Goal: Task Accomplishment & Management: Manage account settings

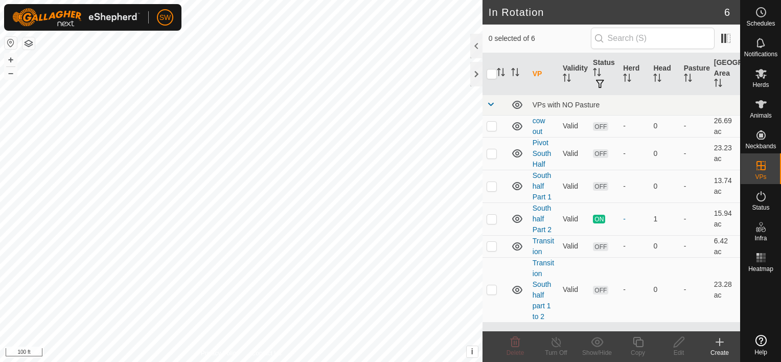
click at [397, 362] on html "SW Schedules Notifications Herds Animals Neckbands VPs Status Infra Heatmap Hel…" at bounding box center [390, 181] width 781 height 362
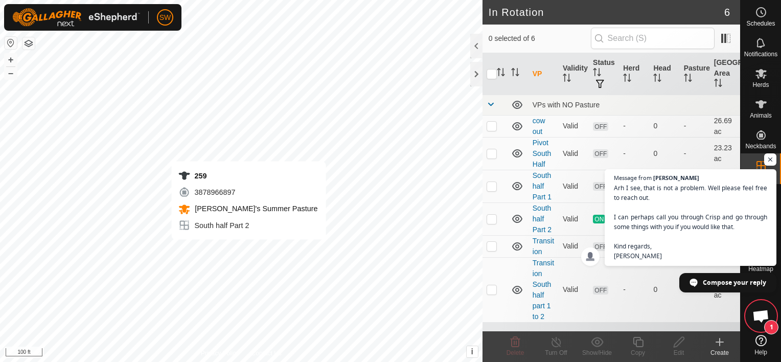
scroll to position [3518, 0]
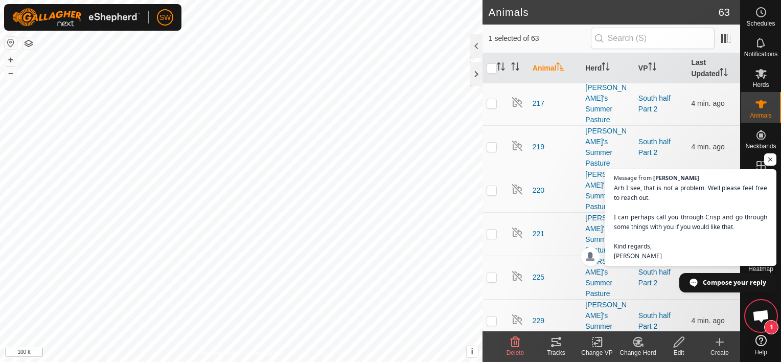
scroll to position [1094, 0]
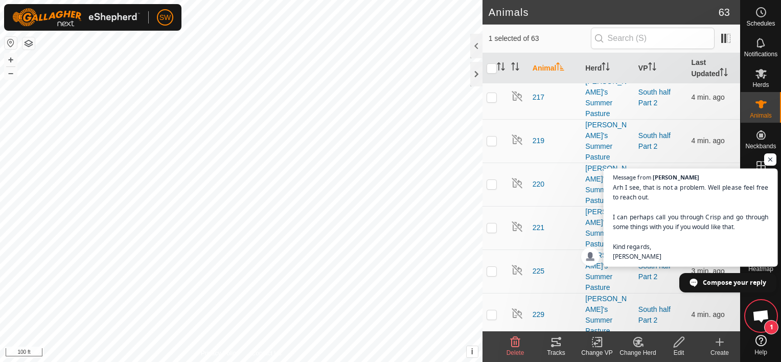
click at [766, 254] on span "Arh I see, that is not a problem. Well please feel free to reach out. I can per…" at bounding box center [691, 222] width 156 height 79
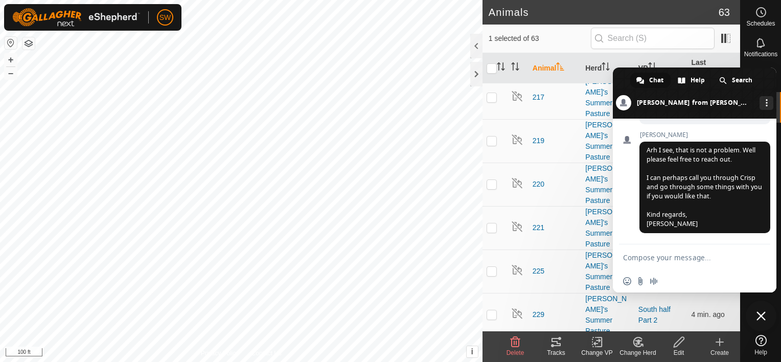
scroll to position [3630, 0]
click at [618, 76] on span at bounding box center [695, 92] width 164 height 51
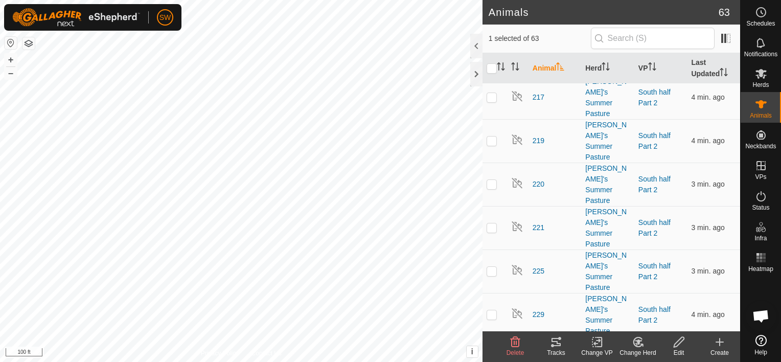
click at [674, 352] on div "Edit" at bounding box center [679, 352] width 41 height 9
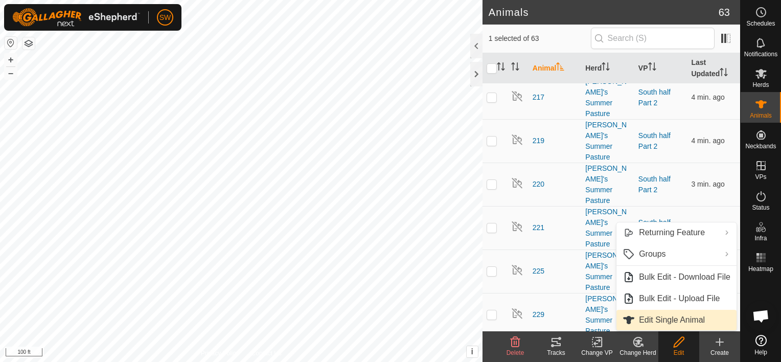
click at [684, 321] on link "Edit Single Animal" at bounding box center [677, 320] width 120 height 20
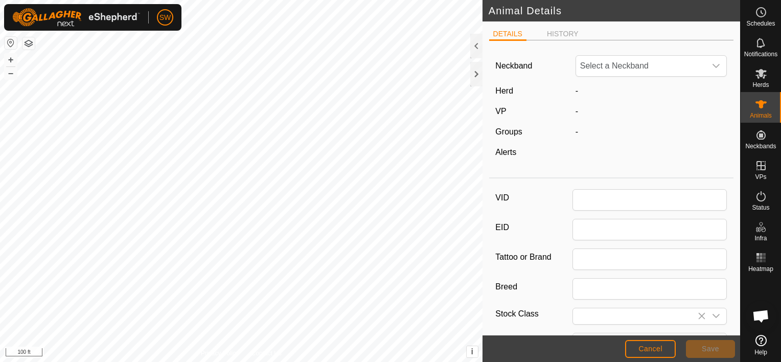
type input "259"
type input "Black Baldy"
type input "0"
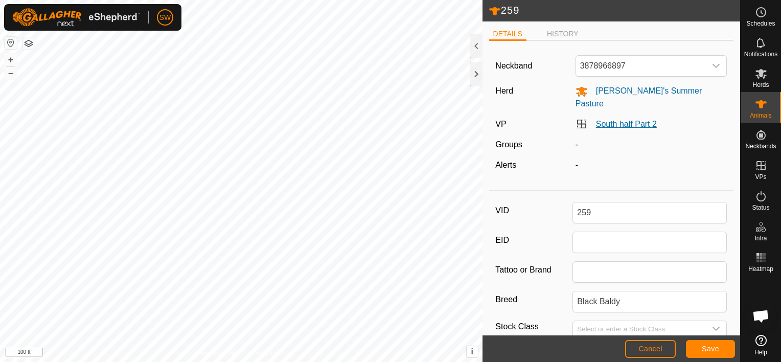
click at [607, 120] on link "South half Part 2" at bounding box center [626, 124] width 61 height 9
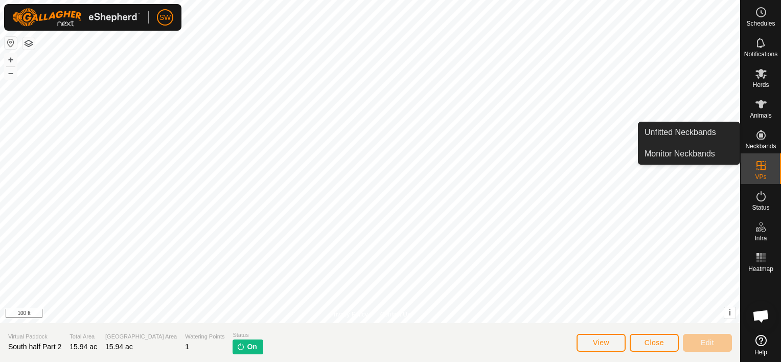
click at [764, 142] on es-neckbands-svg-icon at bounding box center [761, 135] width 18 height 16
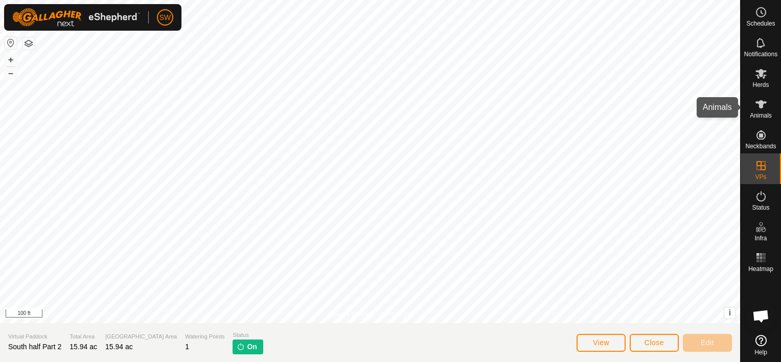
click at [765, 100] on icon at bounding box center [761, 104] width 12 height 12
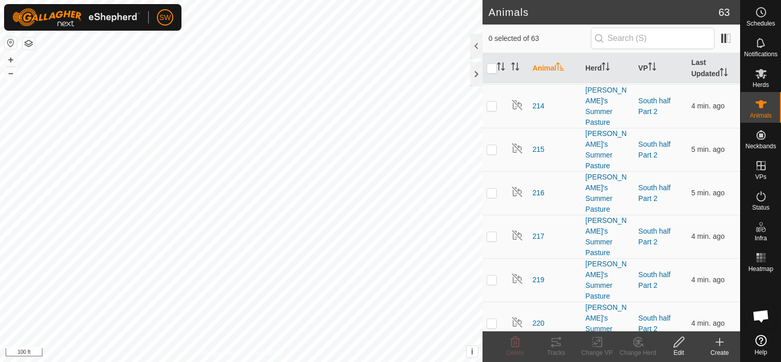
scroll to position [955, 0]
checkbox input "true"
click at [589, 346] on change-vp-svg-icon at bounding box center [597, 342] width 41 height 12
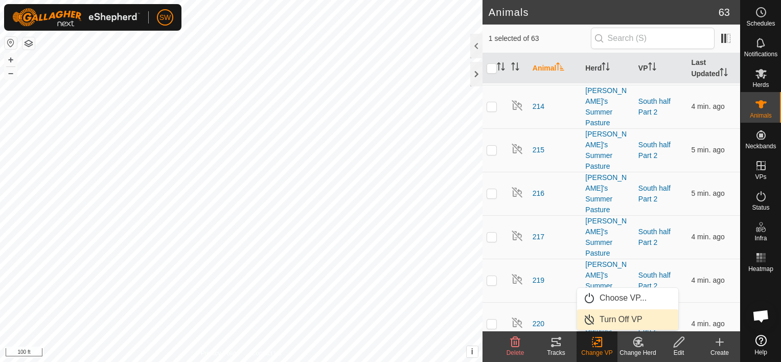
click at [616, 314] on span "Turn Off VP" at bounding box center [621, 319] width 43 height 12
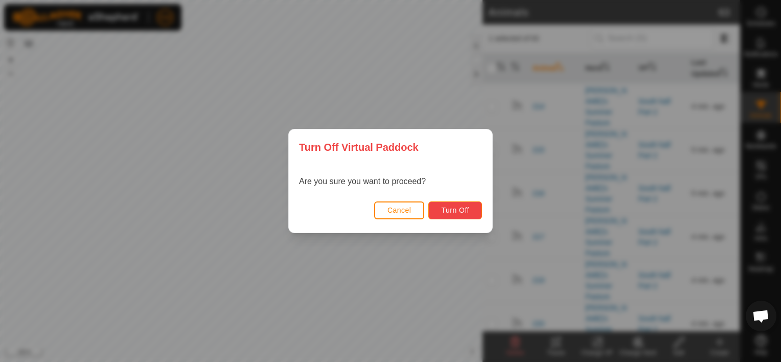
click at [440, 205] on button "Turn Off" at bounding box center [455, 210] width 54 height 18
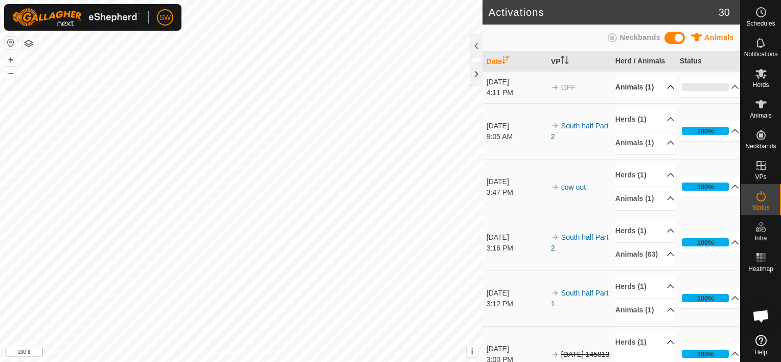
click at [653, 90] on p-accordion-header "Animals (1)" at bounding box center [645, 87] width 59 height 23
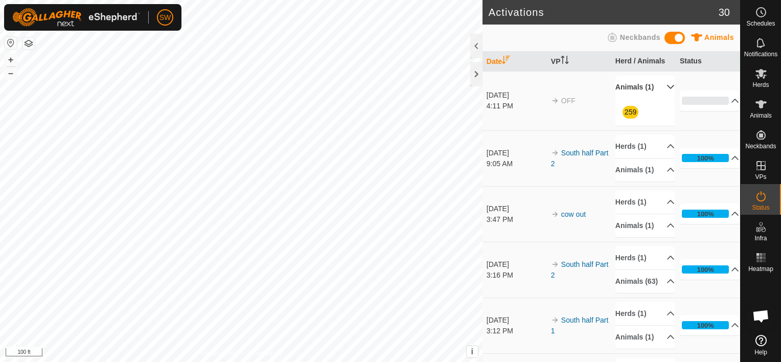
click at [653, 90] on p-accordion-header "Animals (1)" at bounding box center [645, 87] width 59 height 23
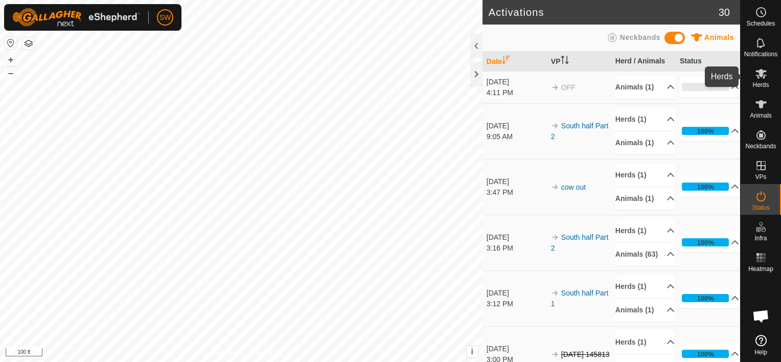
click at [769, 76] on es-mob-svg-icon at bounding box center [761, 73] width 18 height 16
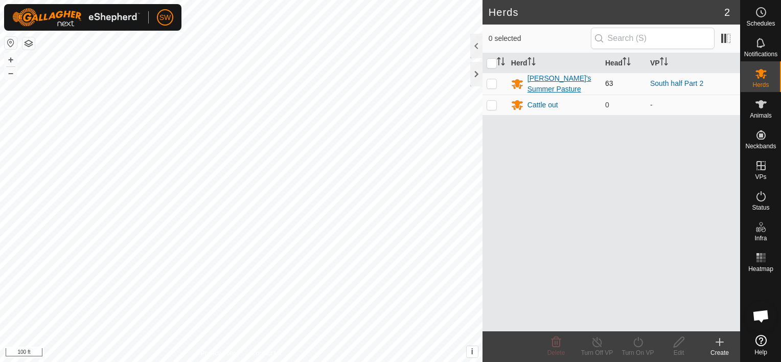
click at [566, 86] on div "[PERSON_NAME]'s Summer Pasture" at bounding box center [563, 83] width 70 height 21
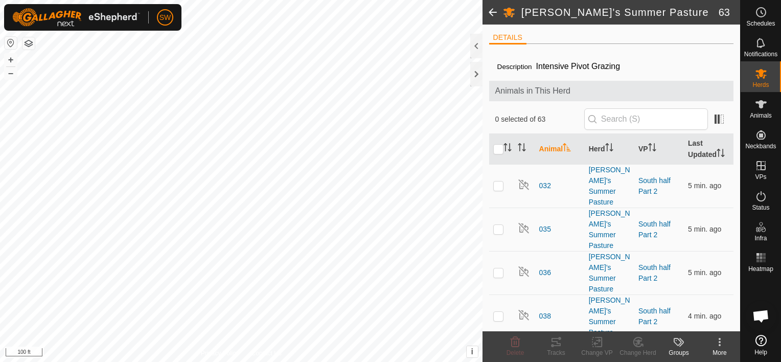
click at [564, 223] on td "035" at bounding box center [560, 229] width 50 height 43
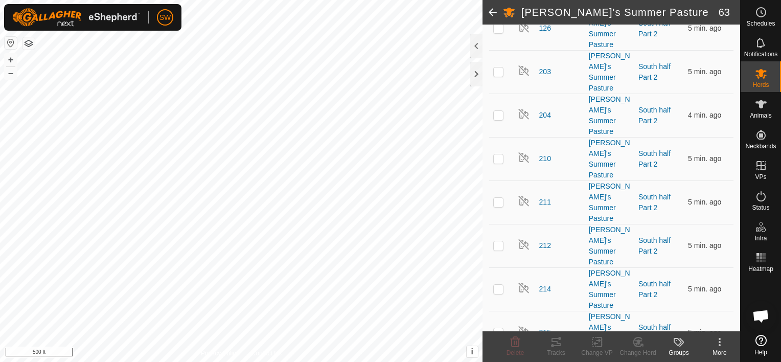
scroll to position [796, 0]
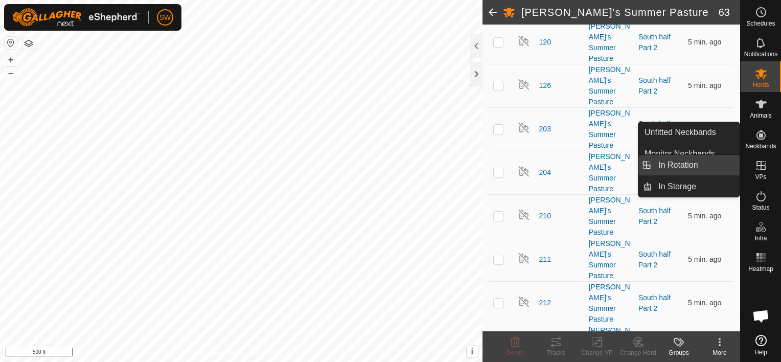
click at [719, 168] on link "In Rotation" at bounding box center [695, 165] width 87 height 20
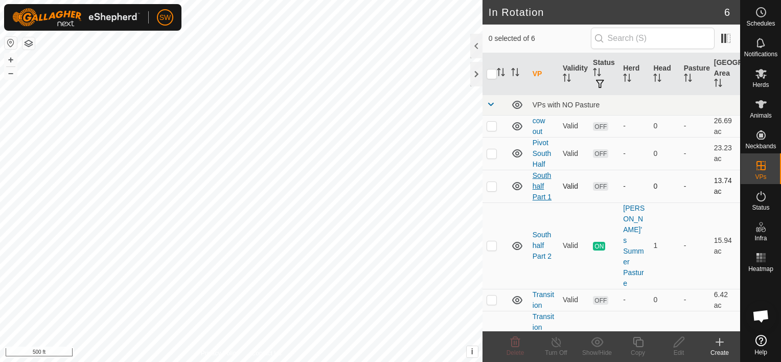
click at [537, 186] on link "South half Part 1" at bounding box center [542, 186] width 19 height 30
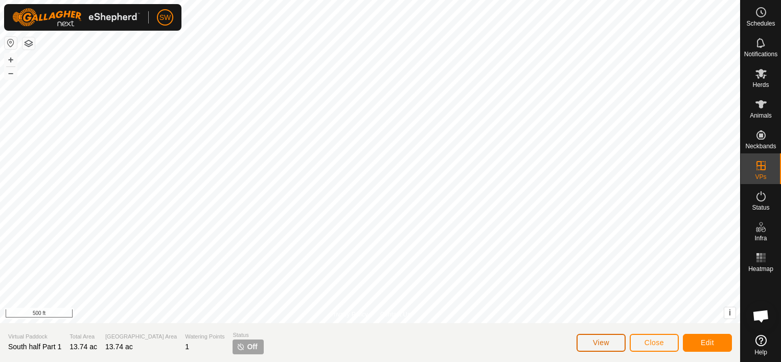
click at [618, 338] on button "View" at bounding box center [601, 343] width 49 height 18
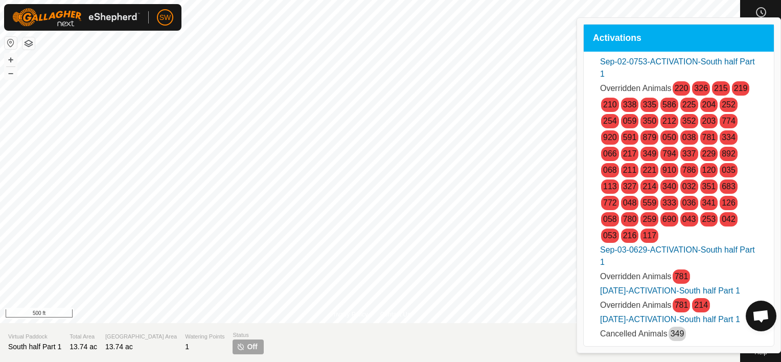
drag, startPoint x: 777, startPoint y: 36, endPoint x: 773, endPoint y: 85, distance: 48.7
click at [773, 85] on div "Activations Sep-02-0753-ACTIVATION-South half Part 1 Overridden Animals 220 326…" at bounding box center [679, 185] width 204 height 335
click at [773, 84] on div "Sep-02-0753-ACTIVATION-South half Part 1 Overridden Animals 220 326 215 219 210…" at bounding box center [679, 199] width 190 height 295
click at [758, 175] on ul "Sep-02-0753-ACTIVATION-South half Part 1 Overridden Animals 220 326 215 219 210…" at bounding box center [679, 199] width 182 height 286
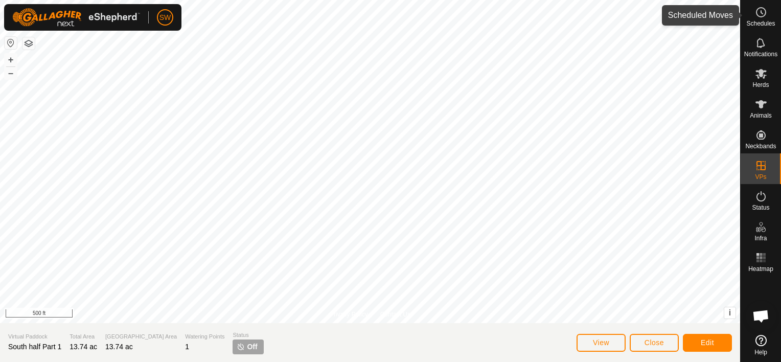
click at [770, 15] on div "Schedules" at bounding box center [761, 15] width 40 height 31
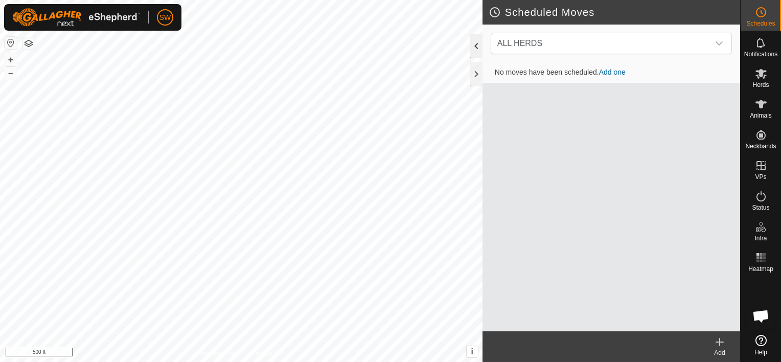
click at [472, 51] on div at bounding box center [476, 46] width 12 height 25
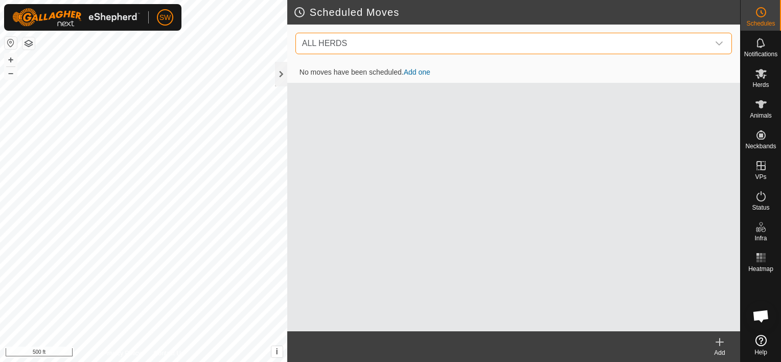
click at [472, 51] on span "ALL HERDS" at bounding box center [503, 43] width 411 height 20
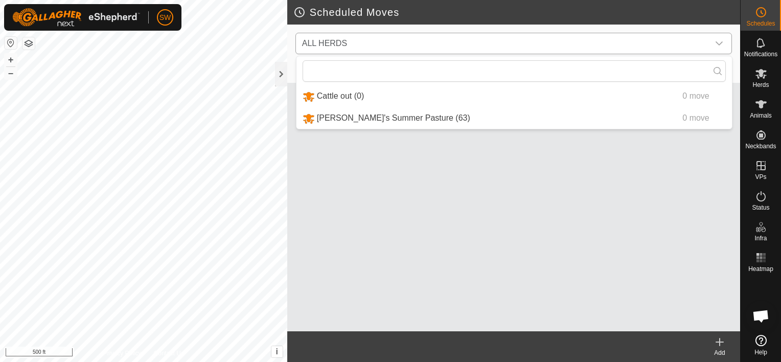
click at [448, 123] on li "[PERSON_NAME]'s Summer Pasture (63) 0 move" at bounding box center [515, 118] width 436 height 21
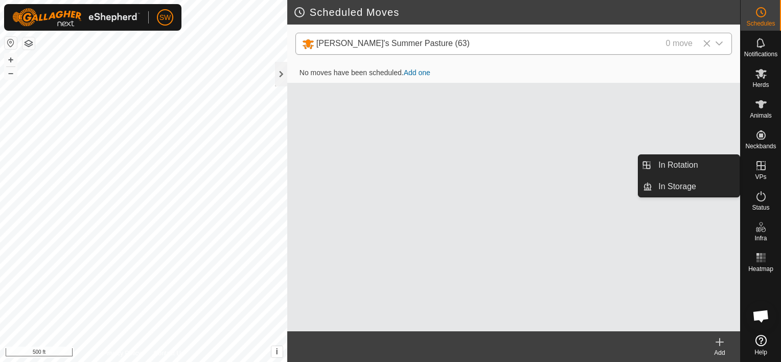
click at [760, 174] on span "VPs" at bounding box center [760, 177] width 11 height 6
click at [712, 170] on link "In Rotation" at bounding box center [695, 165] width 87 height 20
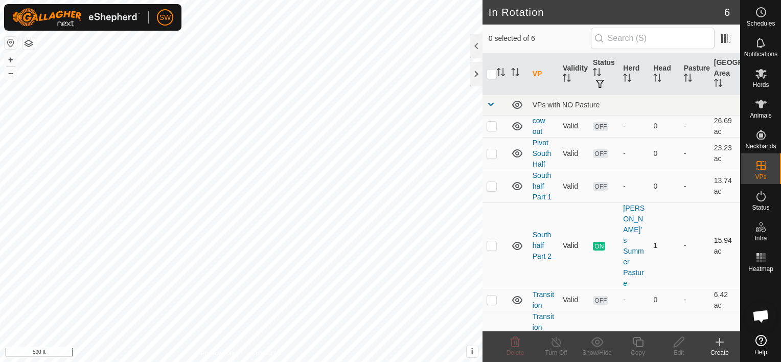
scroll to position [11, 0]
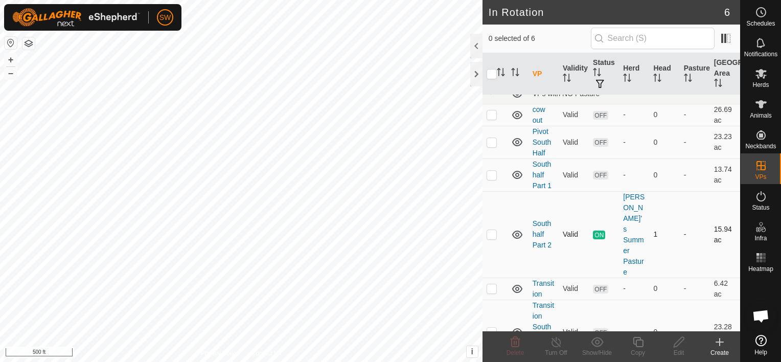
checkbox input "true"
click at [763, 106] on icon at bounding box center [761, 104] width 12 height 12
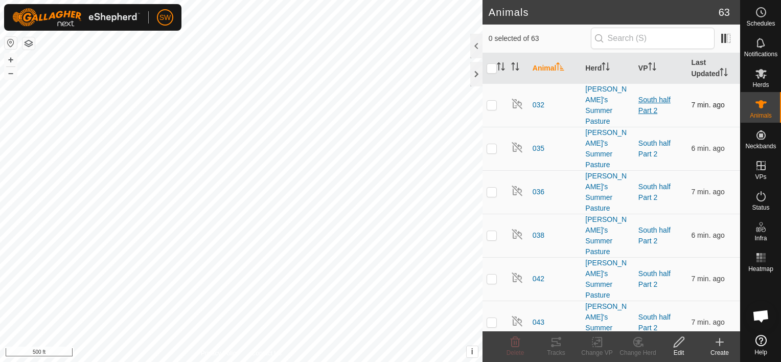
click at [658, 96] on link "South half Part 2" at bounding box center [655, 105] width 32 height 19
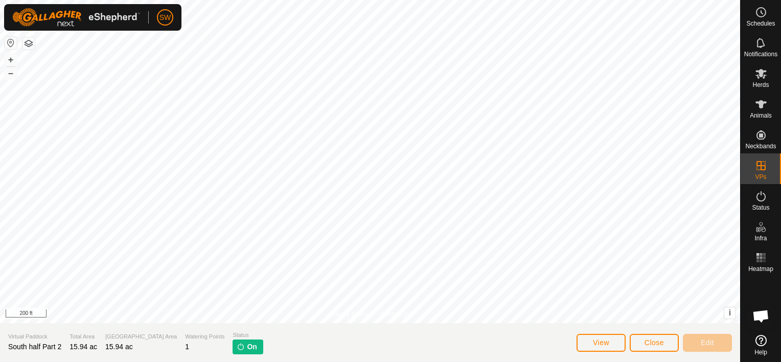
click at [122, 24] on img at bounding box center [76, 17] width 128 height 18
click at [123, 16] on img at bounding box center [76, 17] width 128 height 18
click at [167, 21] on span "SW" at bounding box center [166, 17] width 12 height 11
click at [194, 77] on span "Logout" at bounding box center [192, 79] width 25 height 8
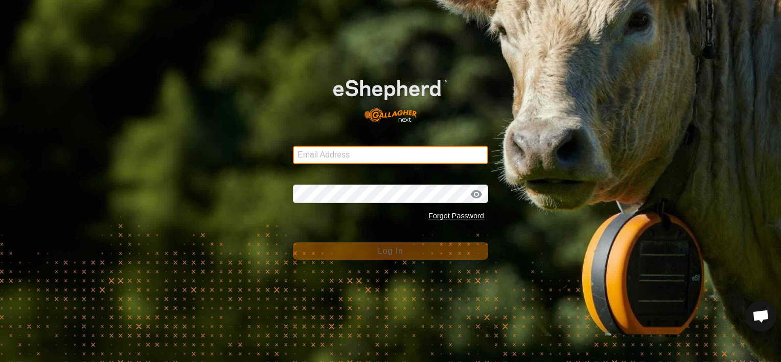
type input "[EMAIL_ADDRESS][DOMAIN_NAME]"
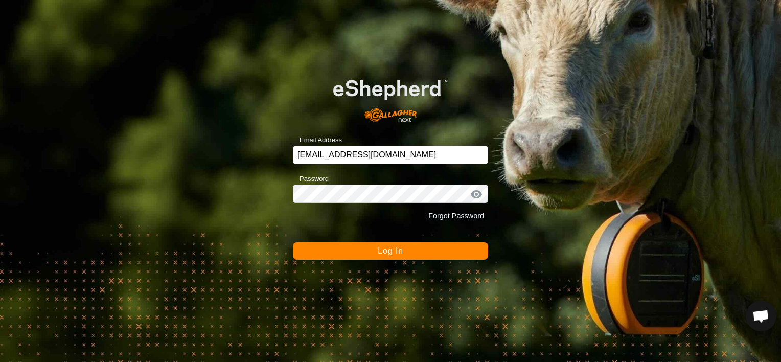
click at [636, 295] on div "Email Address [EMAIL_ADDRESS][DOMAIN_NAME] Password Forgot Password Log In" at bounding box center [390, 181] width 781 height 362
